Goal: Information Seeking & Learning: Learn about a topic

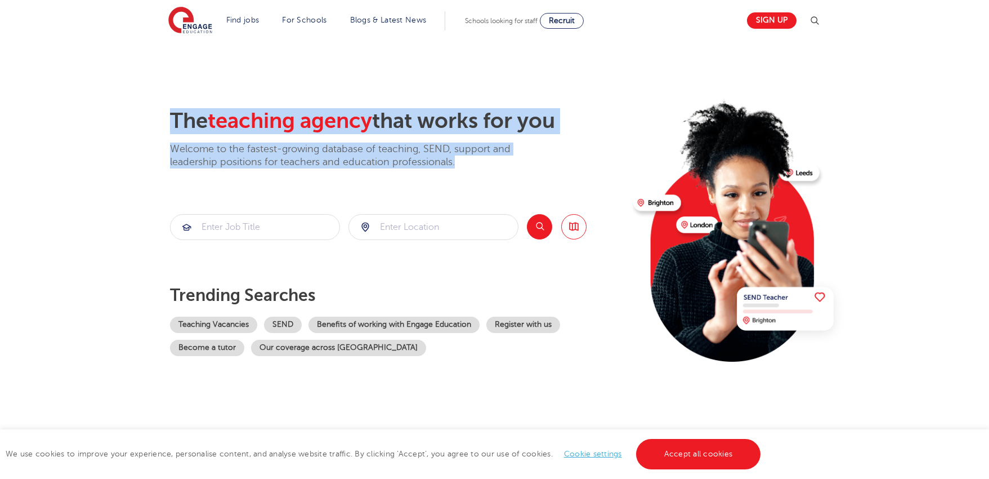
drag, startPoint x: 163, startPoint y: 120, endPoint x: 509, endPoint y: 160, distance: 348.1
click at [509, 160] on div "The teaching agency that works for you Welcome to the fastest-growing database …" at bounding box center [494, 244] width 683 height 273
click at [509, 160] on p "Welcome to the fastest-growing database of teaching, SEND, support and leadersh…" at bounding box center [356, 155] width 372 height 26
drag, startPoint x: 510, startPoint y: 162, endPoint x: 160, endPoint y: 127, distance: 351.4
click at [160, 127] on div "The teaching agency that works for you Welcome to the fastest-growing database …" at bounding box center [494, 244] width 683 height 273
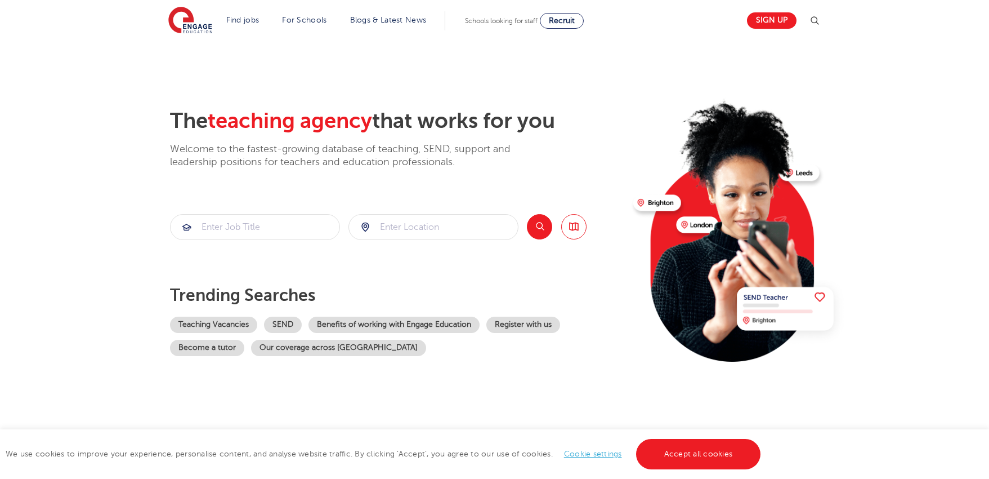
click at [160, 127] on div "The teaching agency that works for you Welcome to the fastest-growing database …" at bounding box center [494, 244] width 683 height 273
click at [689, 458] on link "Accept all cookies" at bounding box center [698, 454] width 125 height 30
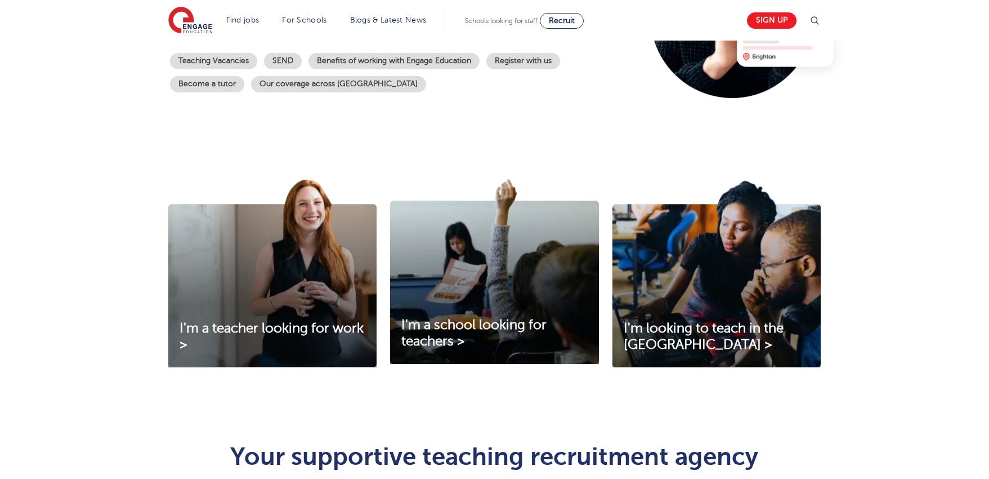
scroll to position [308, 0]
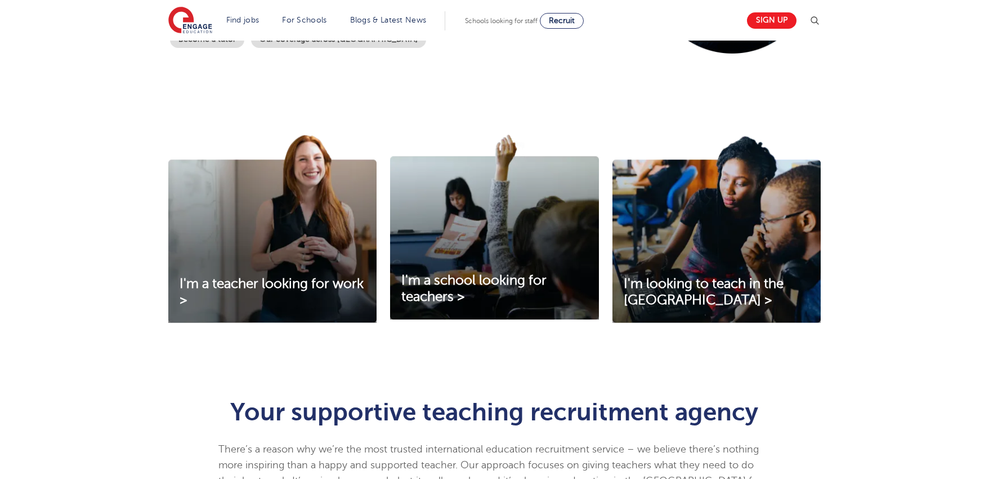
click at [858, 256] on div "I'm a teacher looking for work > I'm a school looking for teachers > I'm lookin…" at bounding box center [494, 243] width 989 height 278
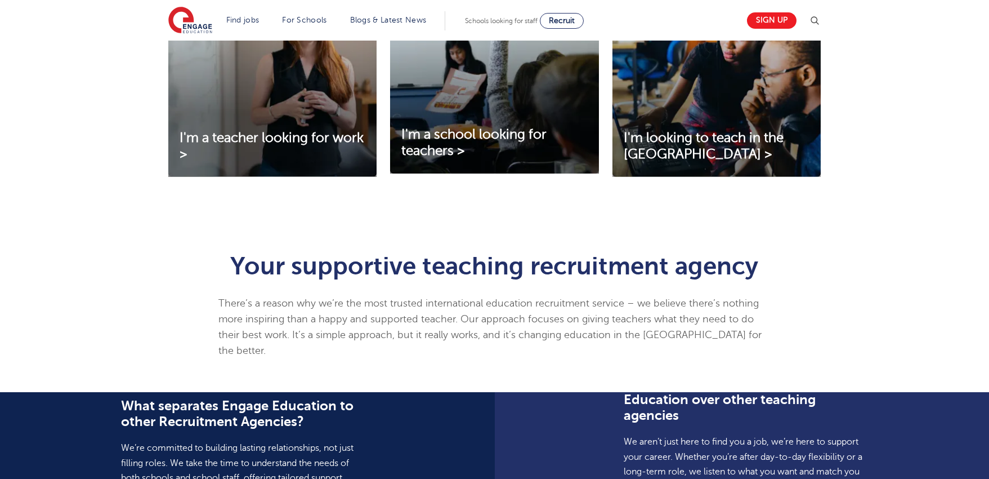
scroll to position [461, 0]
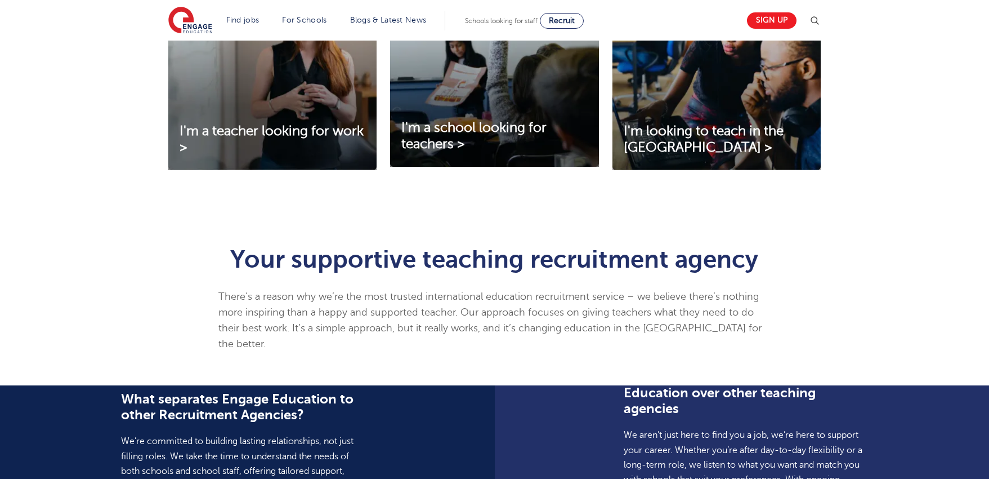
drag, startPoint x: 261, startPoint y: 275, endPoint x: 628, endPoint y: 278, distance: 367.2
click at [628, 278] on div "Your supportive teaching recruitment agency There’s a reason why we’re the most…" at bounding box center [494, 299] width 552 height 105
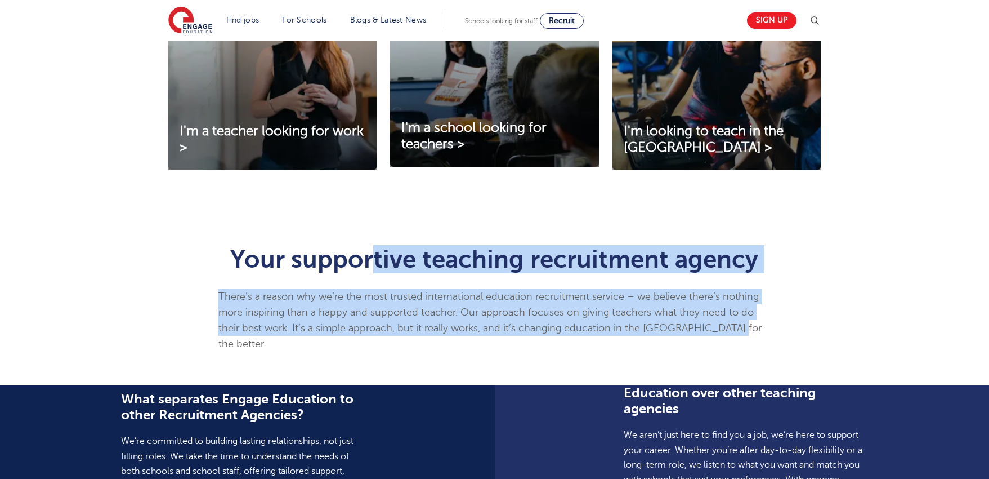
drag, startPoint x: 684, startPoint y: 335, endPoint x: 377, endPoint y: 272, distance: 313.3
click at [377, 272] on div "Your supportive teaching recruitment agency There’s a reason why we’re the most…" at bounding box center [494, 296] width 569 height 133
click at [377, 271] on h1 "Your supportive teaching recruitment agency" at bounding box center [494, 259] width 552 height 25
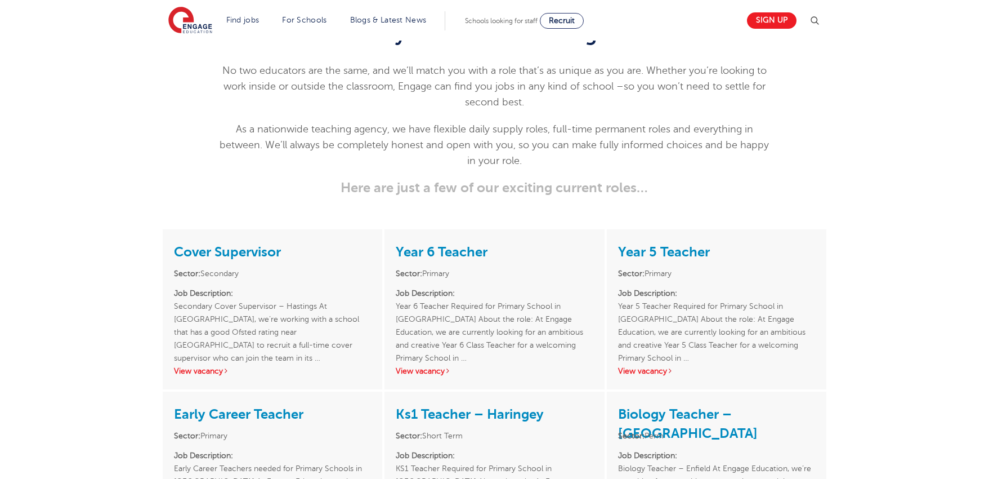
scroll to position [1245, 0]
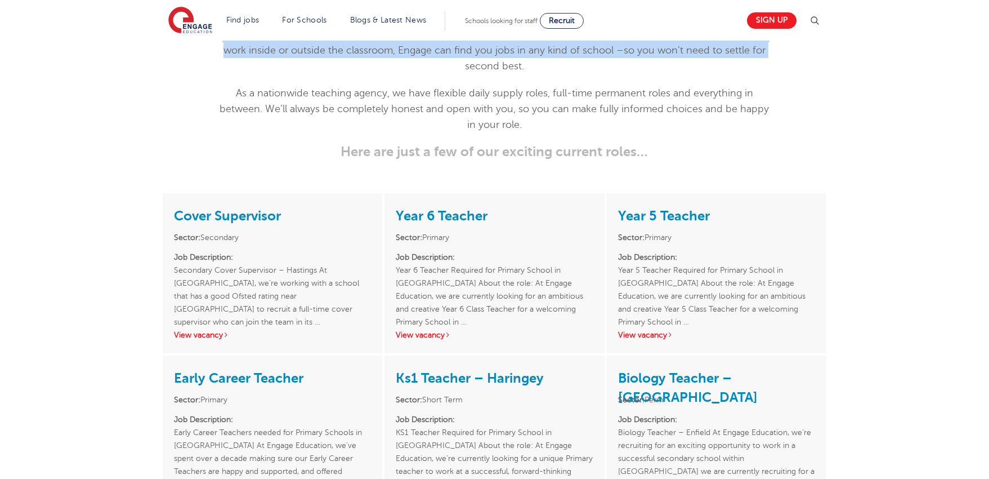
drag, startPoint x: 282, startPoint y: 255, endPoint x: 457, endPoint y: 301, distance: 181.1
click at [453, 159] on div "Find your dream teaching role No two educators are the same, and we’ll match yo…" at bounding box center [494, 72] width 552 height 173
click at [457, 74] on p "No two educators are the same, and we’ll match you with a role that’s as unique…" at bounding box center [494, 49] width 552 height 47
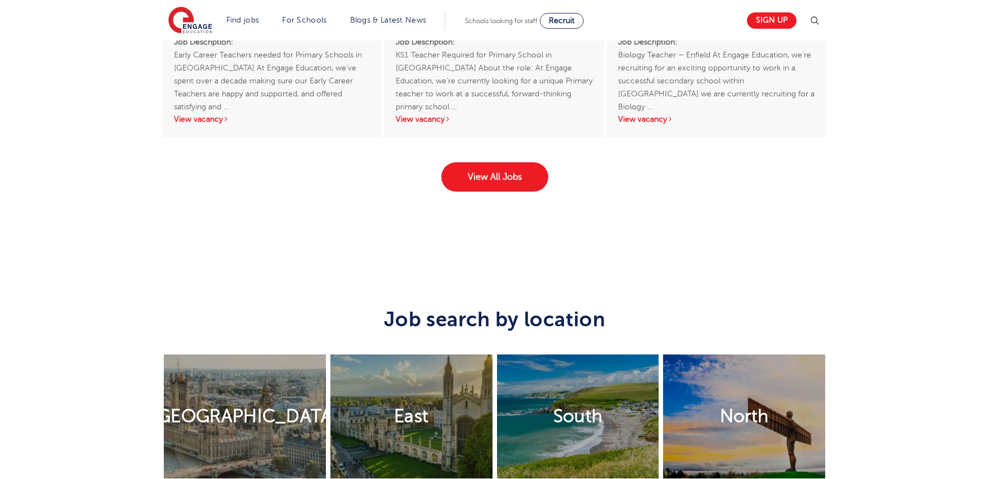
scroll to position [0, 0]
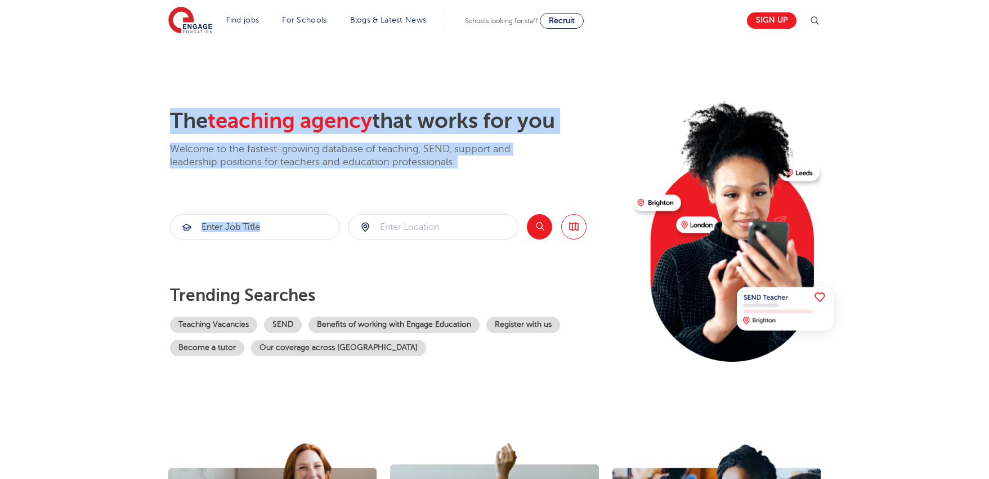
drag, startPoint x: 189, startPoint y: 126, endPoint x: 494, endPoint y: 173, distance: 308.4
click at [494, 173] on div "The teaching agency that works for you Welcome to the fastest-growing database …" at bounding box center [494, 244] width 683 height 273
click at [494, 173] on div "The teaching agency that works for you Welcome to the fastest-growing database …" at bounding box center [397, 244] width 454 height 273
drag, startPoint x: 498, startPoint y: 164, endPoint x: 157, endPoint y: 120, distance: 343.6
click at [157, 120] on div "The teaching agency that works for you Welcome to the fastest-growing database …" at bounding box center [494, 244] width 683 height 273
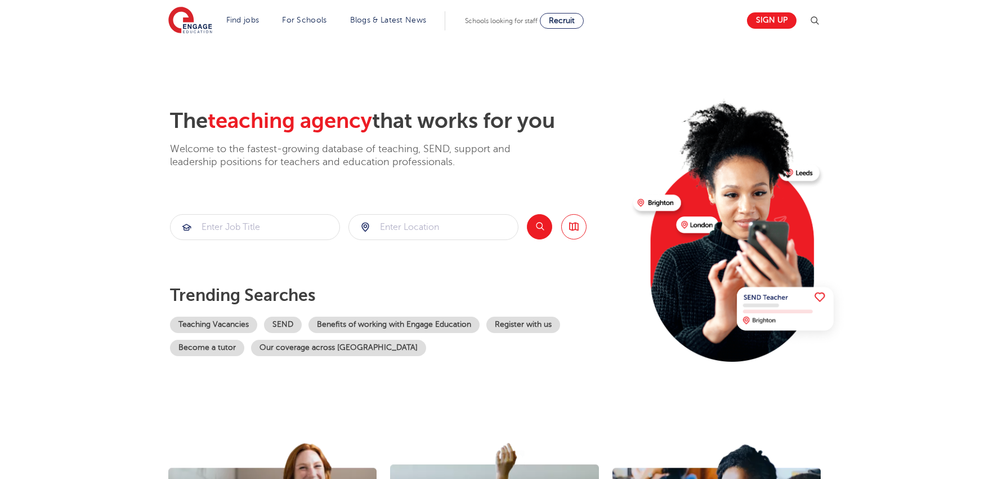
click at [157, 120] on div "The teaching agency that works for you Welcome to the fastest-growing database …" at bounding box center [494, 244] width 683 height 273
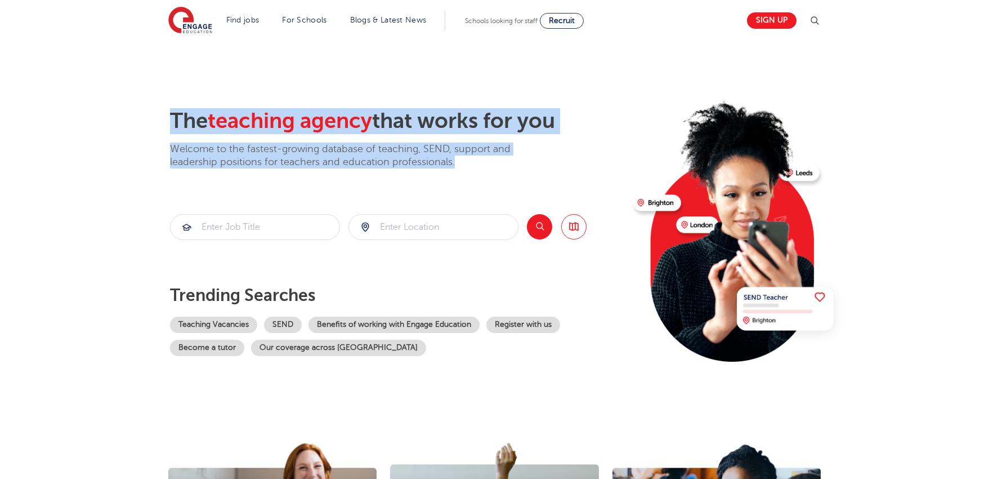
drag, startPoint x: 153, startPoint y: 117, endPoint x: 543, endPoint y: 157, distance: 392.8
click at [543, 157] on div "The teaching agency that works for you Welcome to the fastest-growing database …" at bounding box center [494, 244] width 683 height 273
click at [543, 158] on div "The teaching agency that works for you Welcome to the fastest-growing database …" at bounding box center [397, 138] width 454 height 61
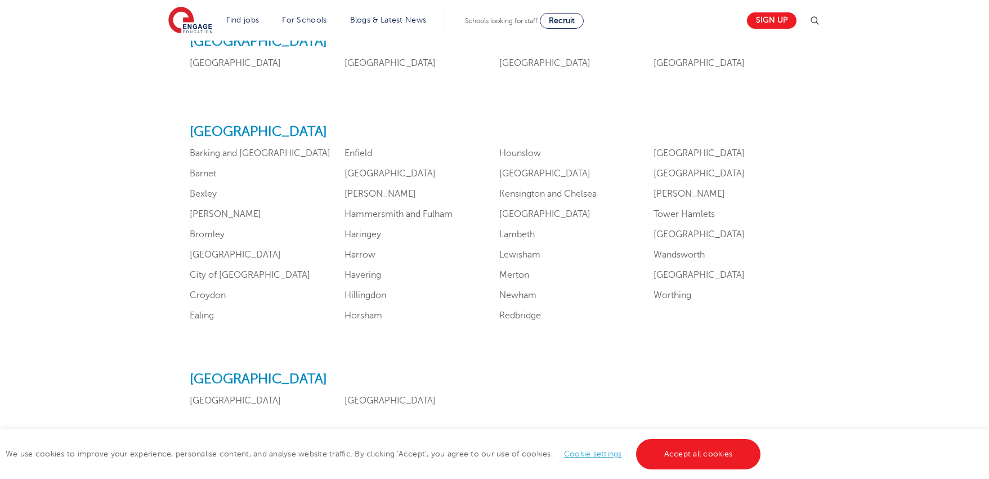
scroll to position [882, 0]
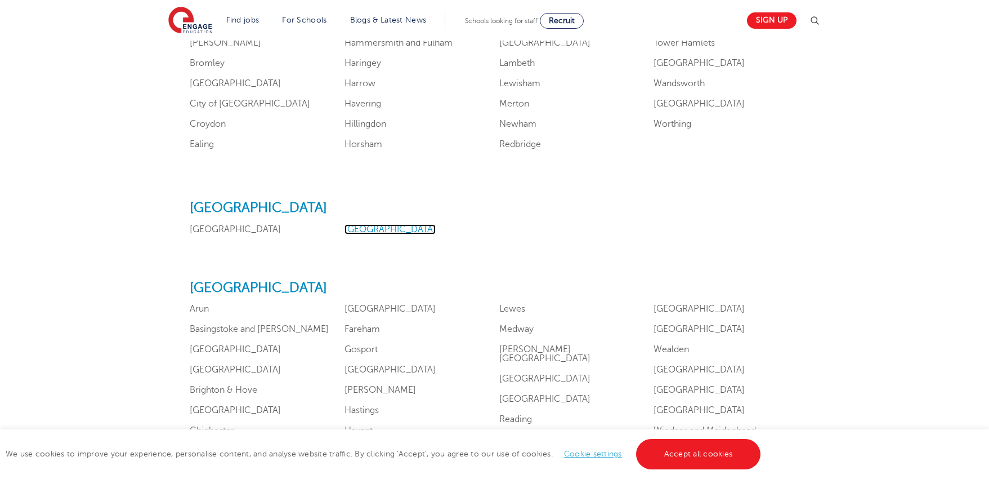
click at [359, 230] on link "[GEOGRAPHIC_DATA]" at bounding box center [390, 229] width 91 height 10
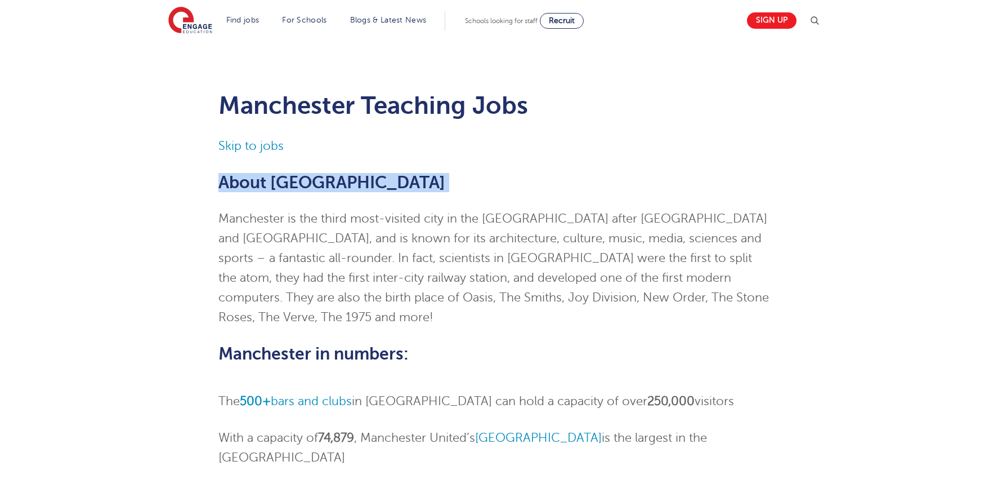
drag, startPoint x: 189, startPoint y: 182, endPoint x: 514, endPoint y: 195, distance: 325.2
click at [514, 195] on div "Manchester Teaching Jobs Skip to jobs About Manchester Manchester is the third …" at bounding box center [494, 462] width 683 height 777
click at [514, 195] on div "Skip to jobs About Manchester Manchester is the third most-visited city in the …" at bounding box center [494, 485] width 552 height 698
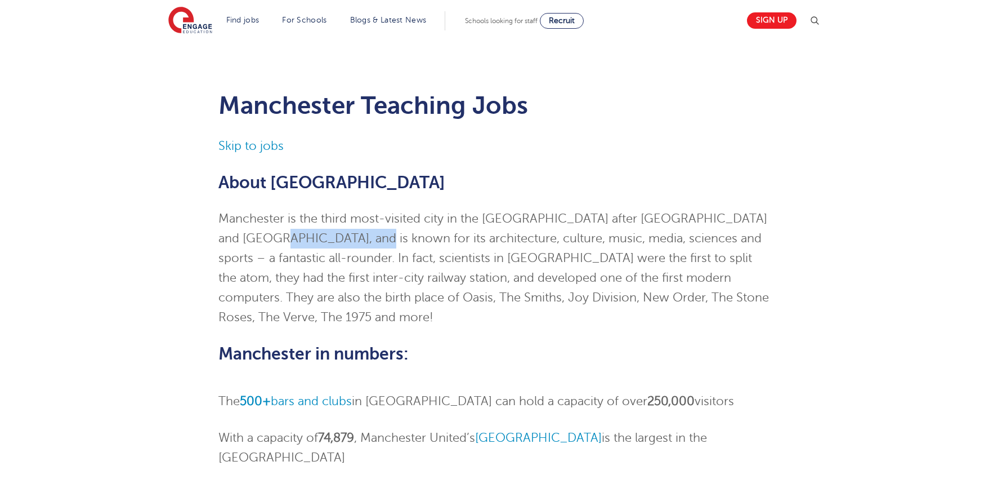
drag, startPoint x: 235, startPoint y: 230, endPoint x: 542, endPoint y: 266, distance: 309.0
click at [483, 257] on p "Manchester is the third most-visited city in the UK after London and Edinburgh,…" at bounding box center [494, 268] width 552 height 118
click at [569, 271] on p "Manchester is the third most-visited city in the UK after London and Edinburgh,…" at bounding box center [494, 268] width 552 height 118
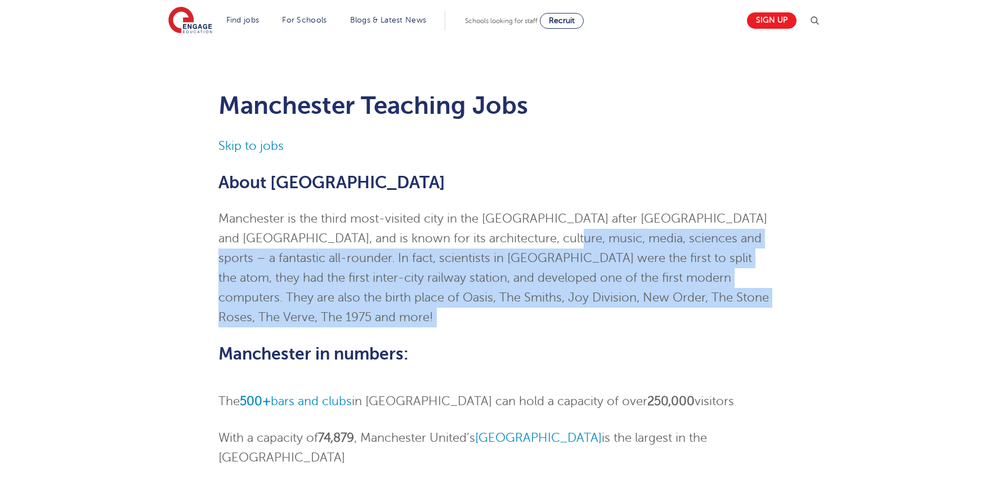
drag, startPoint x: 741, startPoint y: 313, endPoint x: 525, endPoint y: 243, distance: 227.2
click at [525, 243] on div "Skip to jobs About Manchester Manchester is the third most-visited city in the …" at bounding box center [494, 485] width 552 height 698
click at [525, 243] on p "Manchester is the third most-visited city in the UK after London and Edinburgh,…" at bounding box center [494, 268] width 552 height 118
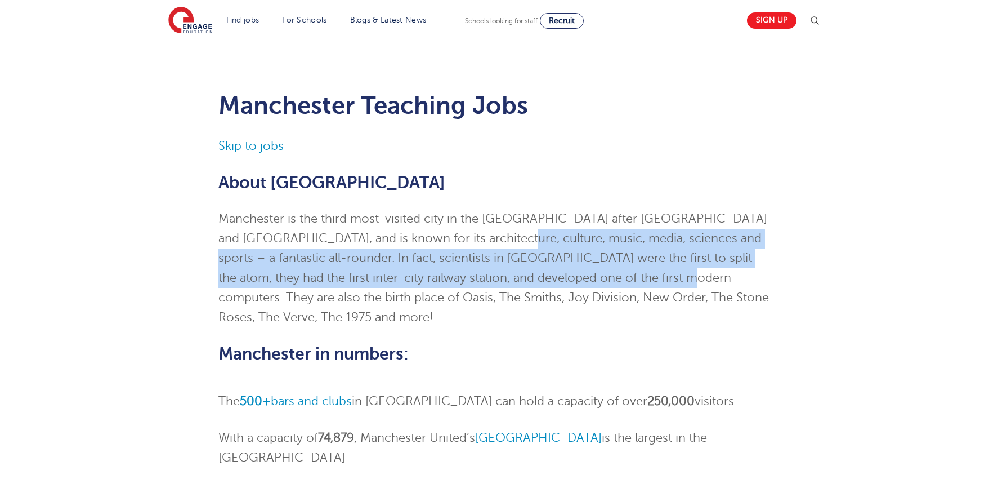
drag, startPoint x: 474, startPoint y: 235, endPoint x: 731, endPoint y: 291, distance: 263.3
click at [719, 288] on p "Manchester is the third most-visited city in the UK after London and Edinburgh,…" at bounding box center [494, 268] width 552 height 118
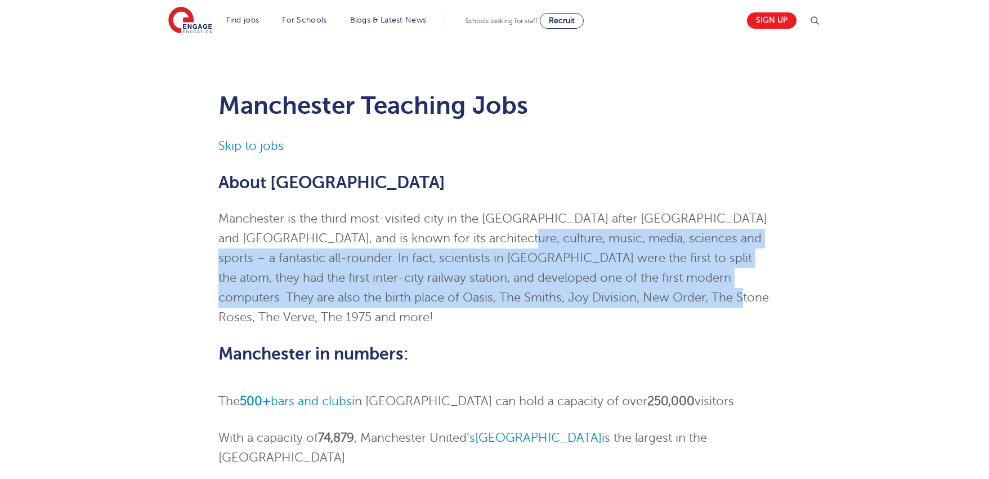
click at [737, 292] on p "Manchester is the third most-visited city in the UK after London and Edinburgh,…" at bounding box center [494, 268] width 552 height 118
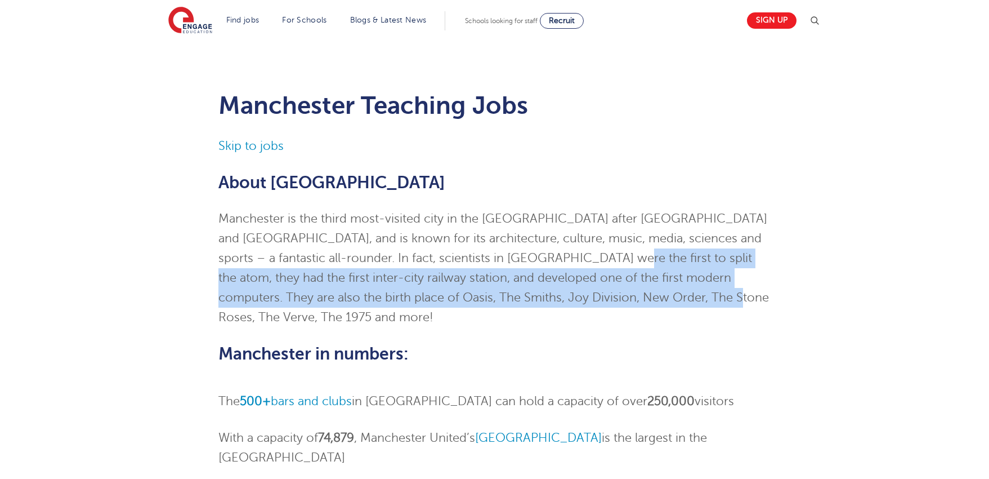
drag, startPoint x: 752, startPoint y: 294, endPoint x: 564, endPoint y: 245, distance: 194.9
click at [566, 245] on p "Manchester is the third most-visited city in the UK after London and Edinburgh,…" at bounding box center [494, 268] width 552 height 118
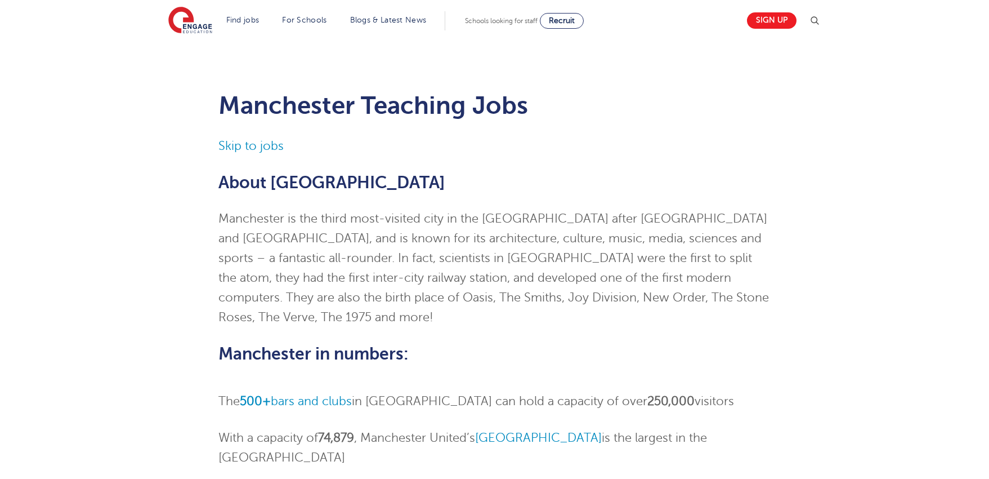
click at [563, 244] on p "Manchester is the third most-visited city in the UK after London and Edinburgh,…" at bounding box center [494, 268] width 552 height 118
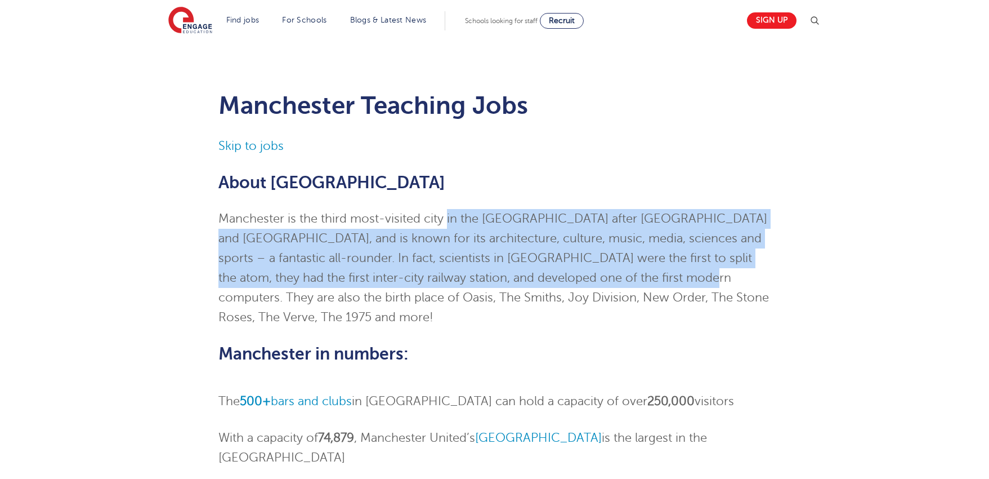
drag, startPoint x: 447, startPoint y: 217, endPoint x: 731, endPoint y: 302, distance: 296.8
click at [693, 296] on p "Manchester is the third most-visited city in the UK after London and Edinburgh,…" at bounding box center [494, 268] width 552 height 118
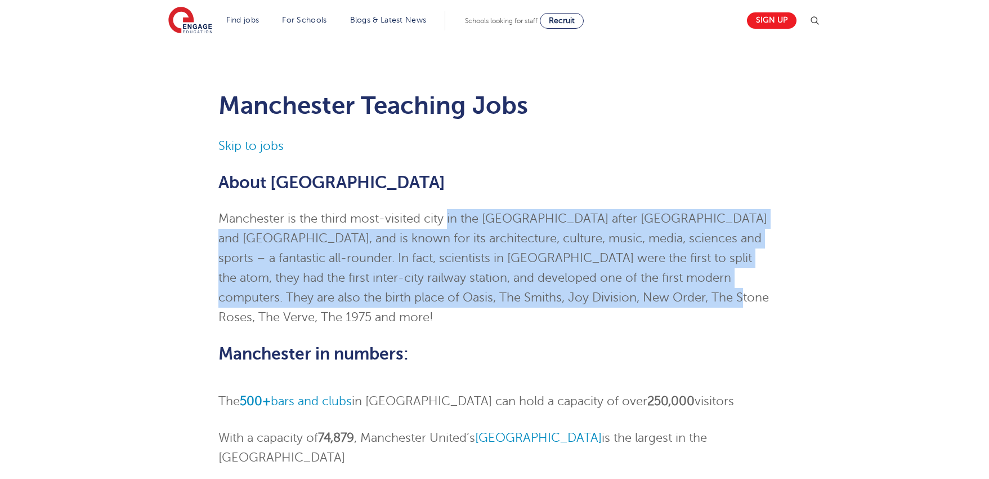
drag, startPoint x: 733, startPoint y: 302, endPoint x: 759, endPoint y: 306, distance: 26.2
click at [734, 302] on p "Manchester is the third most-visited city in the UK after London and Edinburgh,…" at bounding box center [494, 268] width 552 height 118
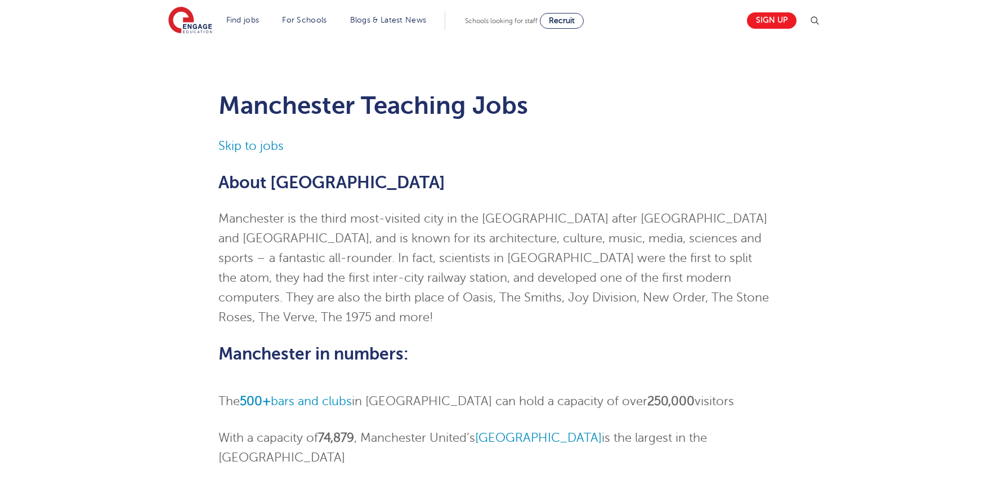
drag, startPoint x: 759, startPoint y: 306, endPoint x: 653, endPoint y: 258, distance: 116.2
click at [702, 277] on p "Manchester is the third most-visited city in the UK after London and Edinburgh,…" at bounding box center [494, 268] width 552 height 118
click at [622, 249] on p "Manchester is the third most-visited city in the UK after London and Edinburgh,…" at bounding box center [494, 268] width 552 height 118
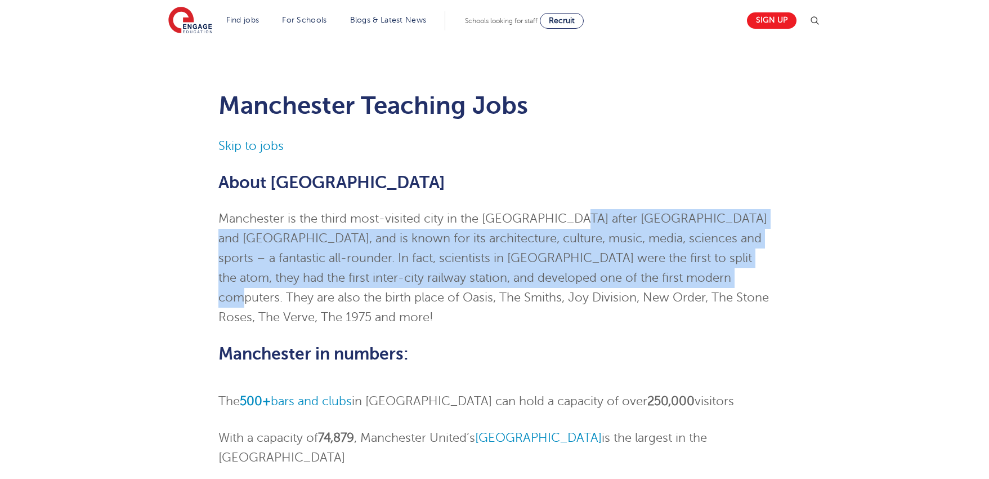
drag, startPoint x: 570, startPoint y: 220, endPoint x: 690, endPoint y: 282, distance: 134.7
click at [688, 279] on p "Manchester is the third most-visited city in the UK after London and Edinburgh,…" at bounding box center [494, 268] width 552 height 118
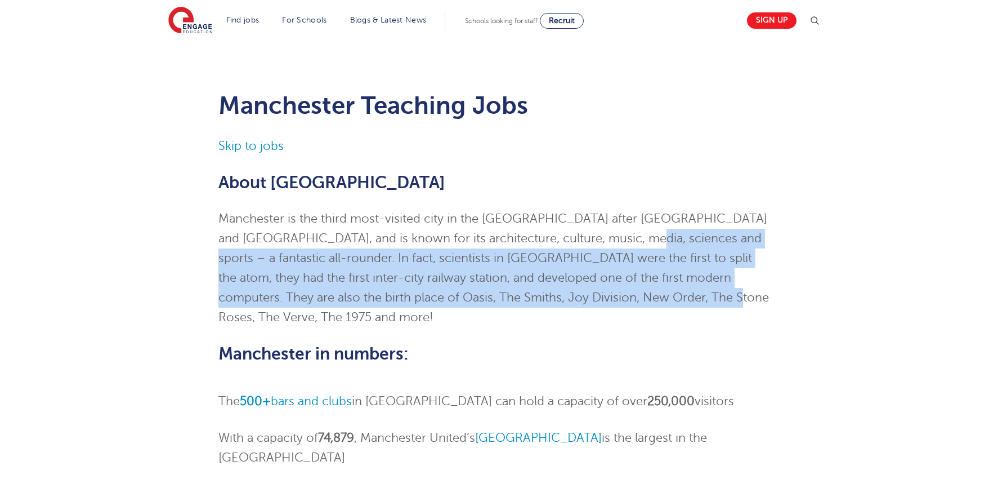
drag, startPoint x: 701, startPoint y: 301, endPoint x: 600, endPoint y: 237, distance: 119.5
click at [600, 237] on p "Manchester is the third most-visited city in the UK after London and Edinburgh,…" at bounding box center [494, 268] width 552 height 118
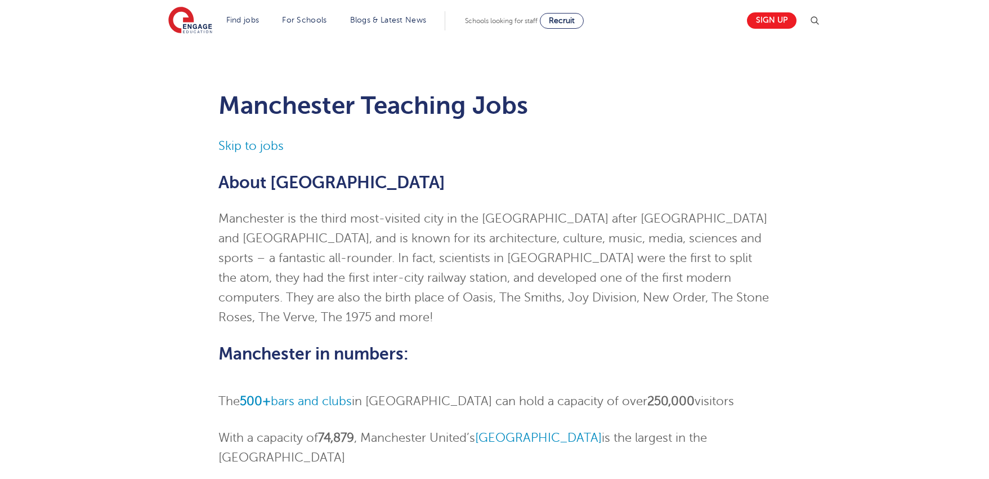
click at [817, 299] on div "Manchester Teaching Jobs Skip to jobs About Manchester Manchester is the third …" at bounding box center [494, 462] width 683 height 777
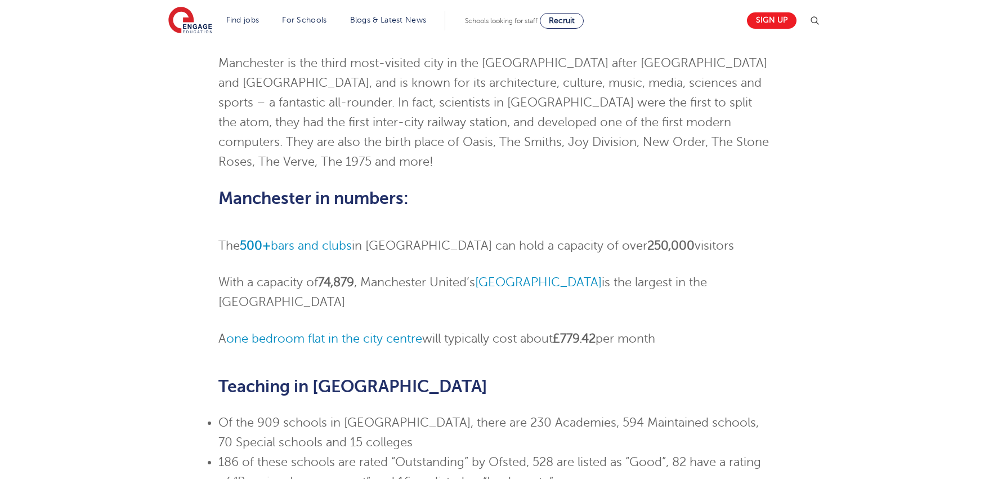
scroll to position [238, 0]
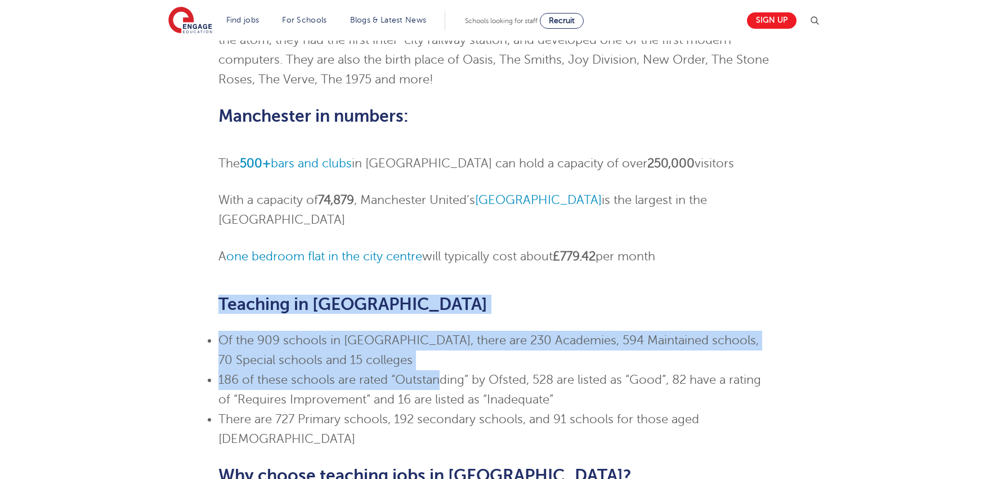
drag, startPoint x: 195, startPoint y: 260, endPoint x: 440, endPoint y: 333, distance: 255.8
click at [440, 333] on div "Manchester Teaching Jobs Skip to jobs About Manchester Manchester is the third …" at bounding box center [494, 225] width 683 height 777
click at [440, 370] on li "186 of these schools are rated “Outstanding” by Ofsted, 528 are listed as “Good…" at bounding box center [494, 389] width 552 height 39
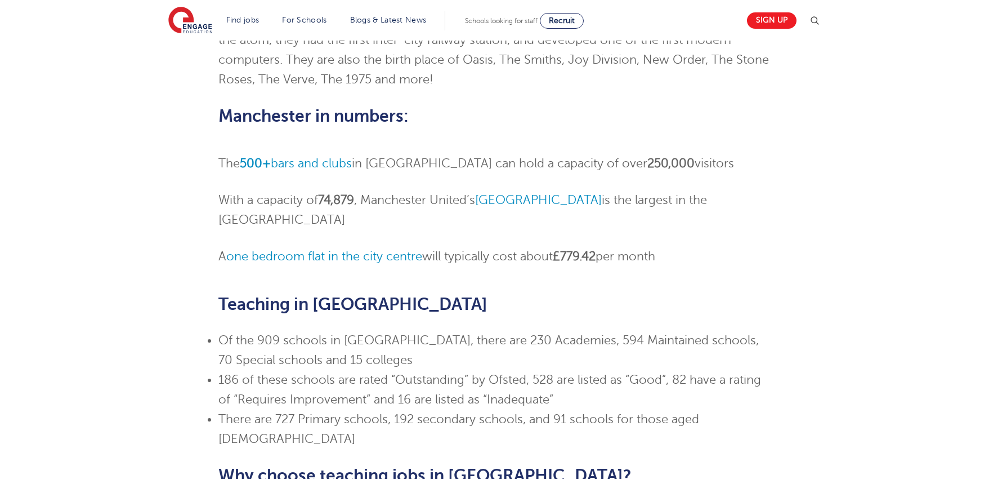
click at [952, 351] on div "Manchester Teaching Jobs Skip to jobs About Manchester Manchester is the third …" at bounding box center [494, 219] width 989 height 833
click at [890, 307] on div "Manchester Teaching Jobs Skip to jobs About Manchester Manchester is the third …" at bounding box center [494, 219] width 989 height 833
click at [877, 296] on div "Manchester Teaching Jobs Skip to jobs About Manchester Manchester is the third …" at bounding box center [494, 219] width 989 height 833
click at [876, 389] on div "Manchester Teaching Jobs Skip to jobs About Manchester Manchester is the third …" at bounding box center [494, 219] width 989 height 833
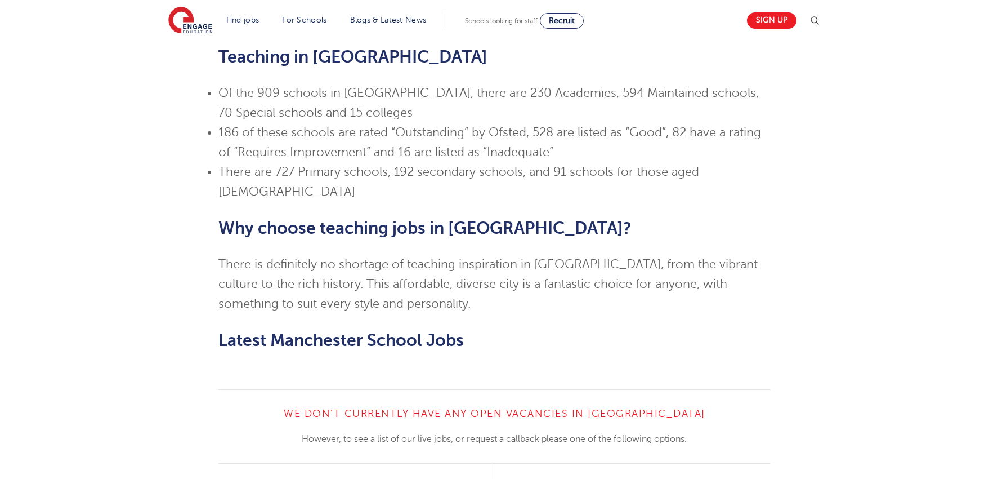
scroll to position [533, 0]
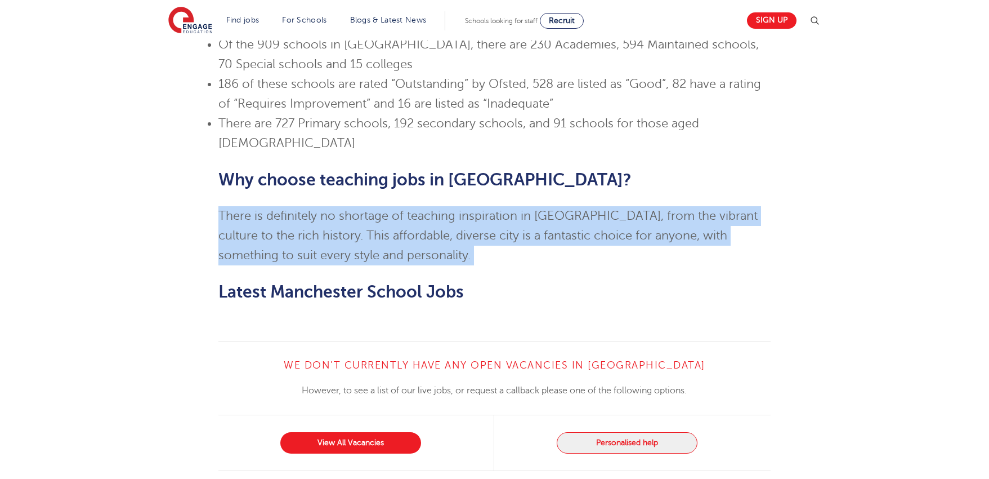
drag, startPoint x: 262, startPoint y: 133, endPoint x: 527, endPoint y: 208, distance: 275.1
drag, startPoint x: 513, startPoint y: 206, endPoint x: 255, endPoint y: 160, distance: 262.5
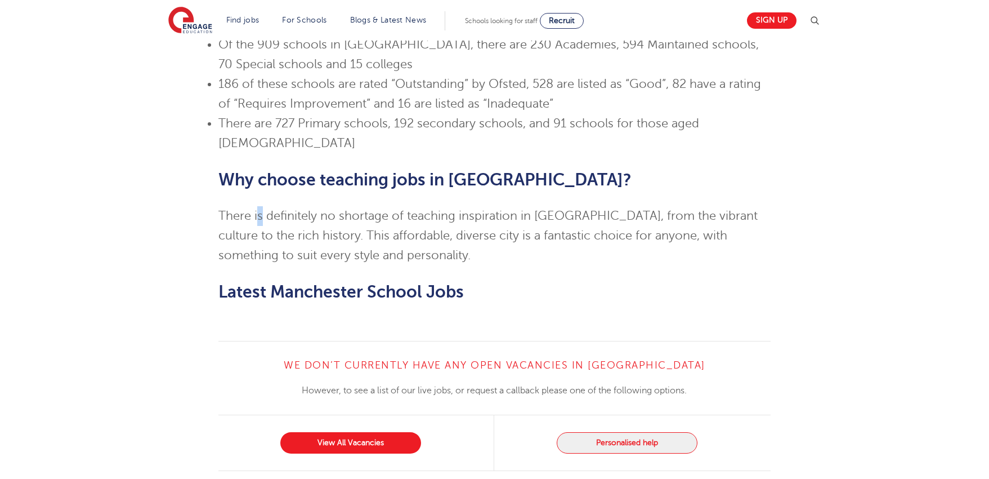
click at [256, 206] on p "There is definitely no shortage of teaching inspiration in Manchester, from the…" at bounding box center [494, 235] width 552 height 59
click at [255, 206] on p "There is definitely no shortage of teaching inspiration in Manchester, from the…" at bounding box center [494, 235] width 552 height 59
